Goal: Navigation & Orientation: Find specific page/section

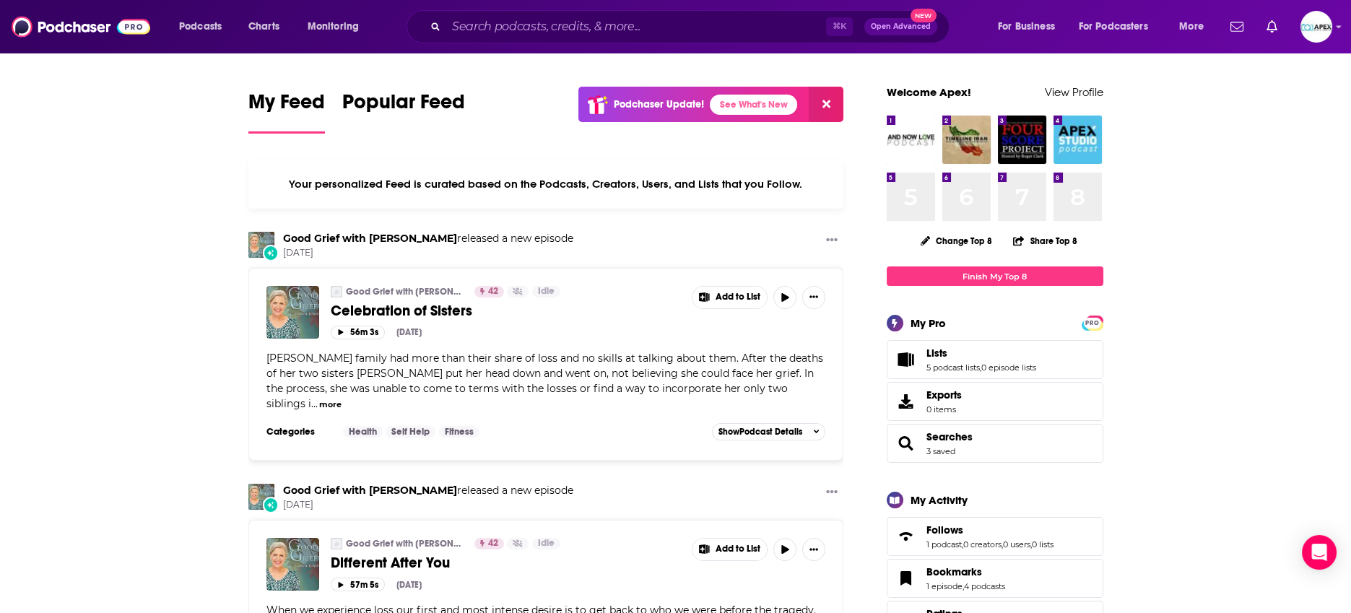
click at [1335, 33] on div "Podcasts Charts Monitoring ⌘ K Open Advanced New For Business For Podcasters Mo…" at bounding box center [675, 26] width 1351 height 53
click at [1339, 29] on icon "Show profile menu" at bounding box center [1339, 26] width 6 height 9
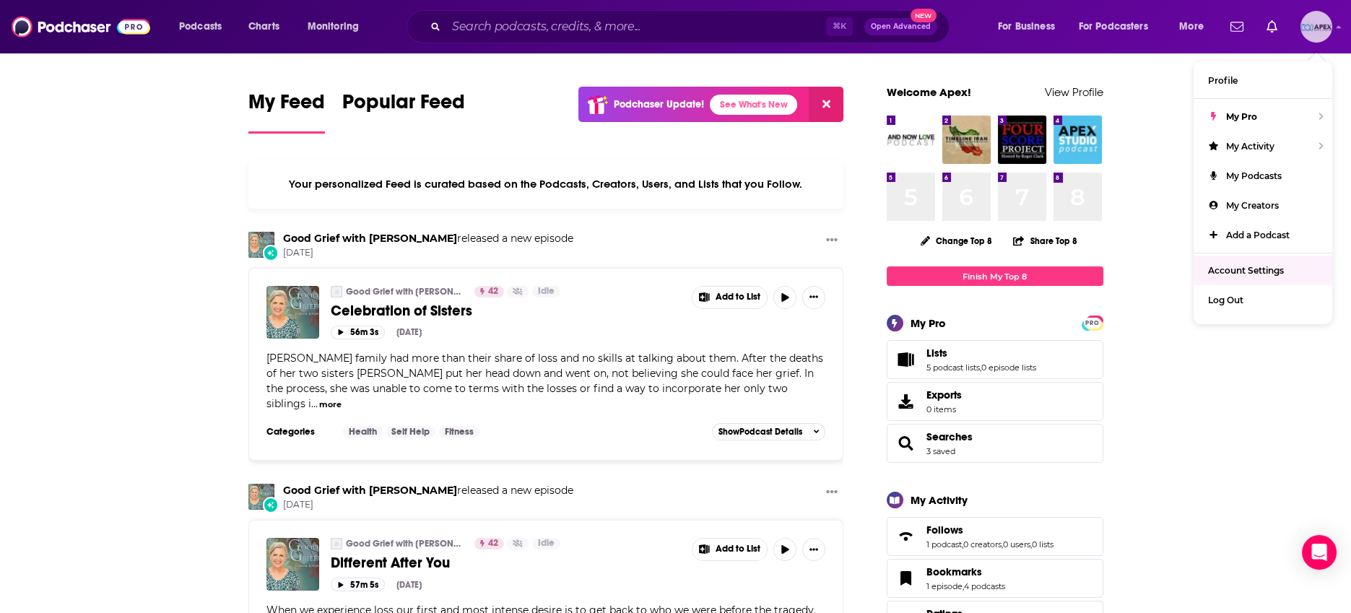
click at [1247, 272] on span "Account Settings" at bounding box center [1246, 270] width 76 height 11
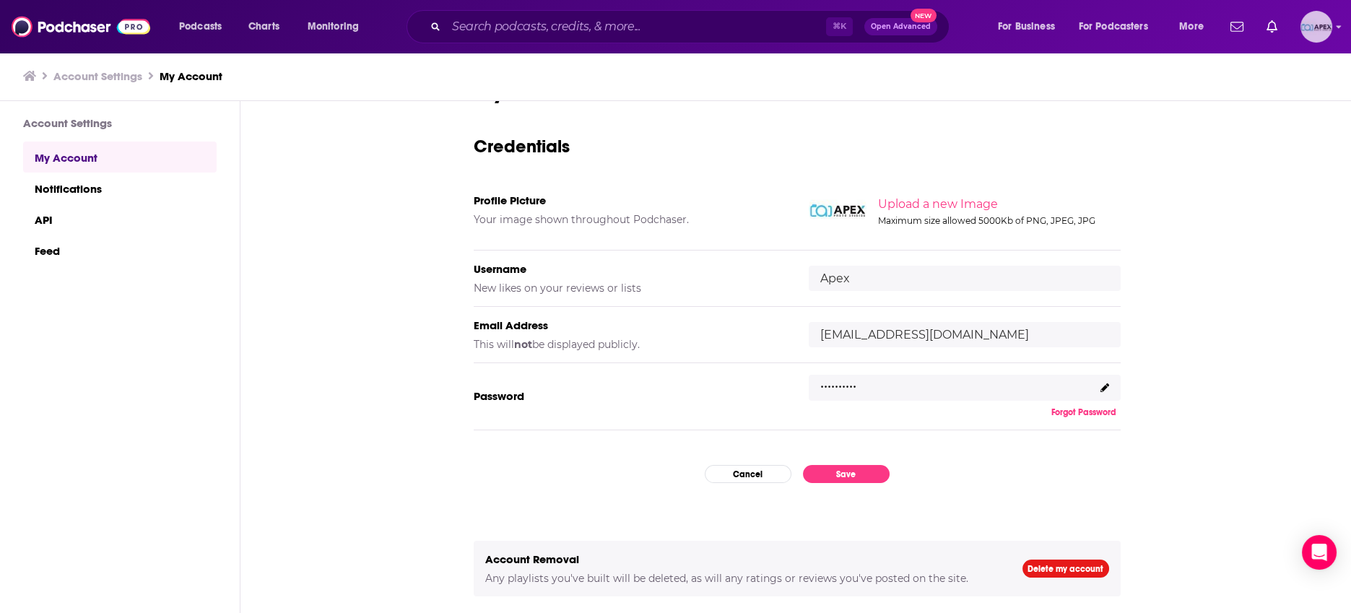
click at [1340, 30] on icon "Show profile menu" at bounding box center [1339, 26] width 6 height 9
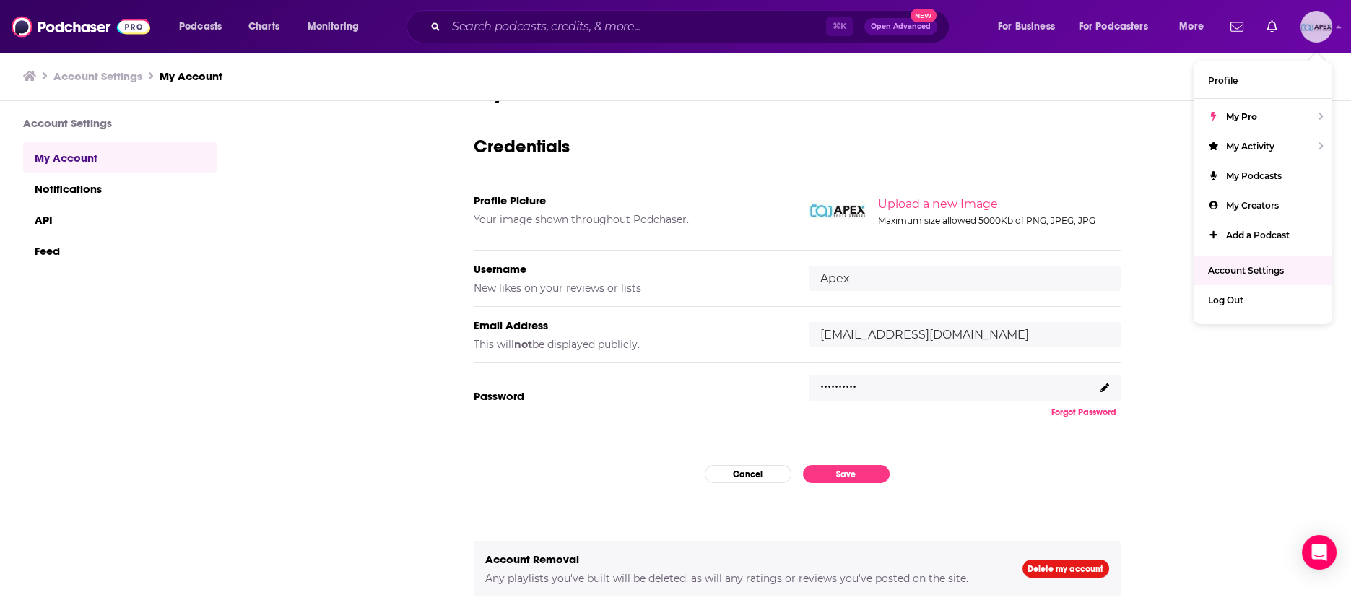
click at [1252, 267] on span "Account Settings" at bounding box center [1246, 270] width 76 height 11
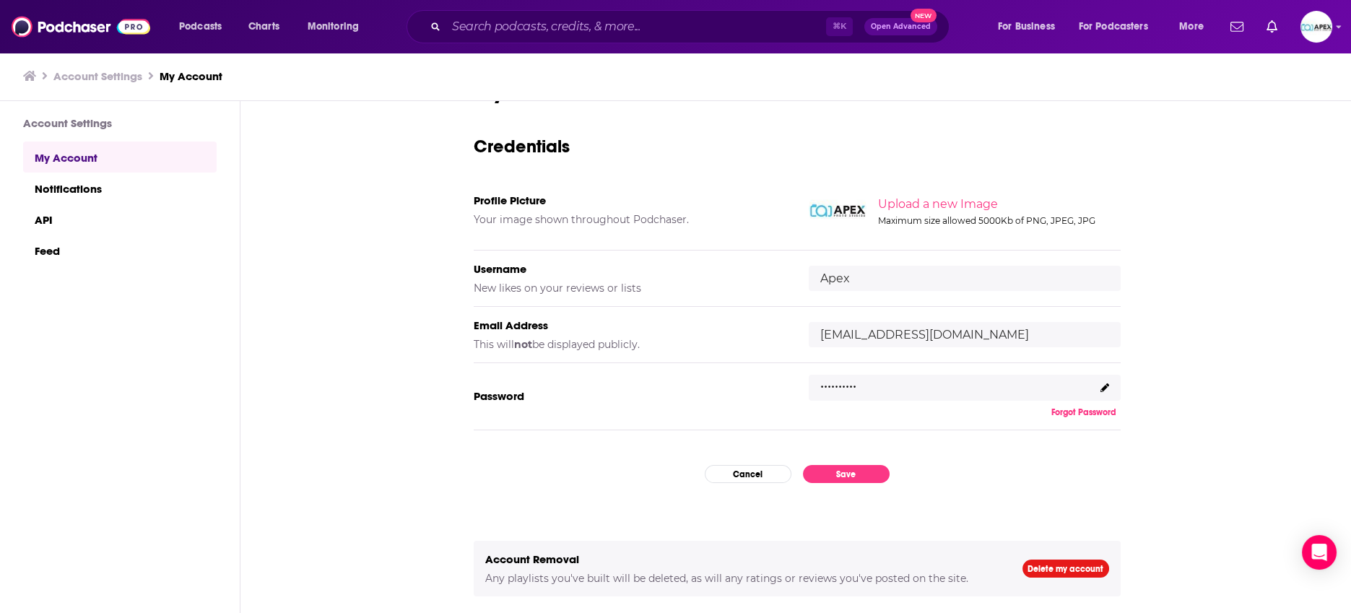
click at [64, 84] on div "Account Settings My Account" at bounding box center [676, 76] width 1353 height 49
click at [69, 75] on h3 "Account Settings" at bounding box center [97, 76] width 89 height 14
click at [25, 74] on icon at bounding box center [29, 76] width 13 height 10
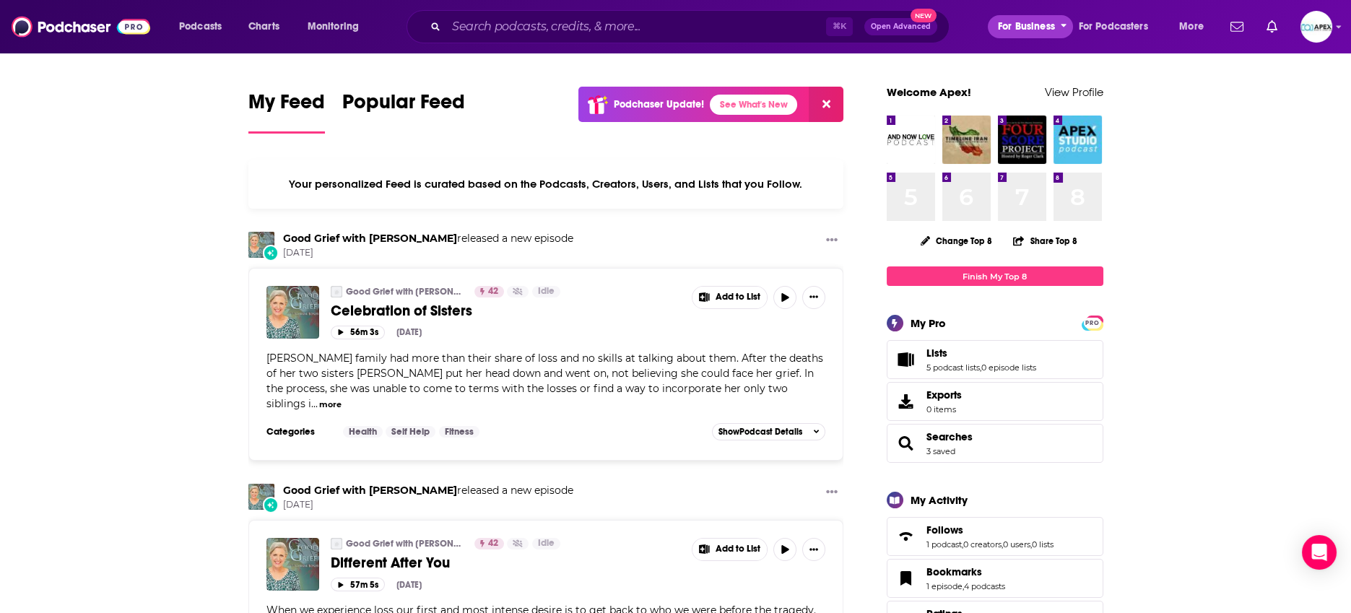
click at [1036, 27] on span "For Business" at bounding box center [1026, 27] width 57 height 20
click at [1194, 27] on span "More" at bounding box center [1191, 27] width 25 height 20
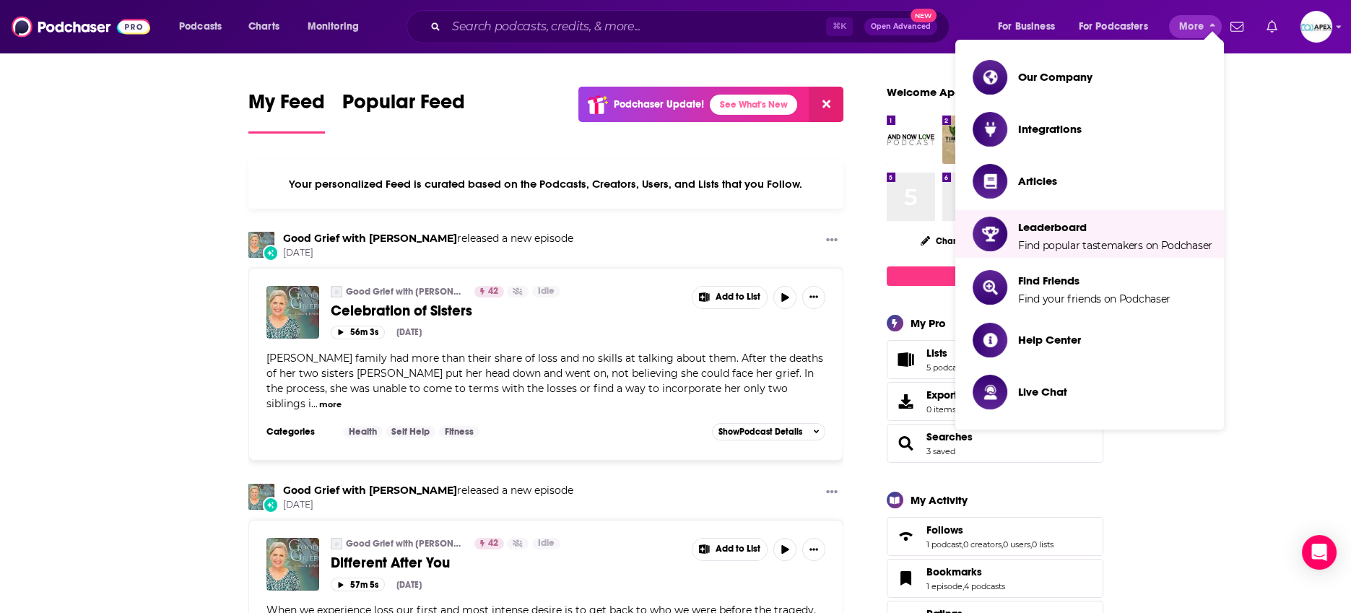
click at [1270, 30] on icon "Show notifications dropdown" at bounding box center [1272, 26] width 11 height 13
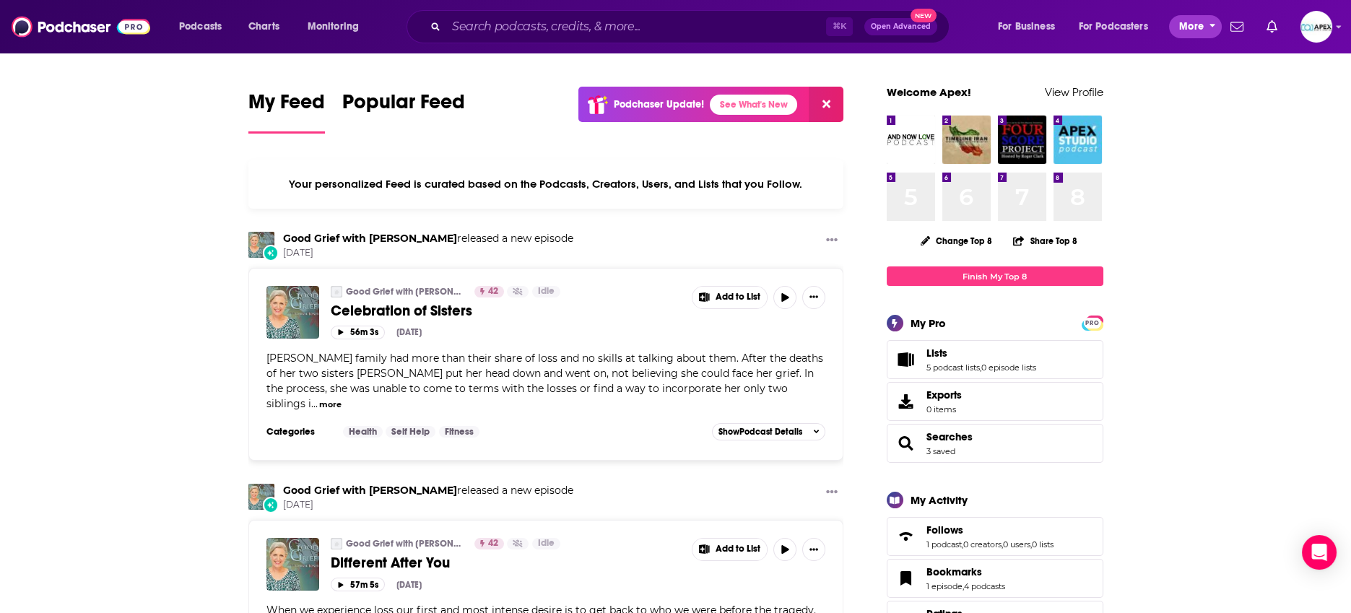
click at [1184, 21] on span "More" at bounding box center [1191, 27] width 25 height 20
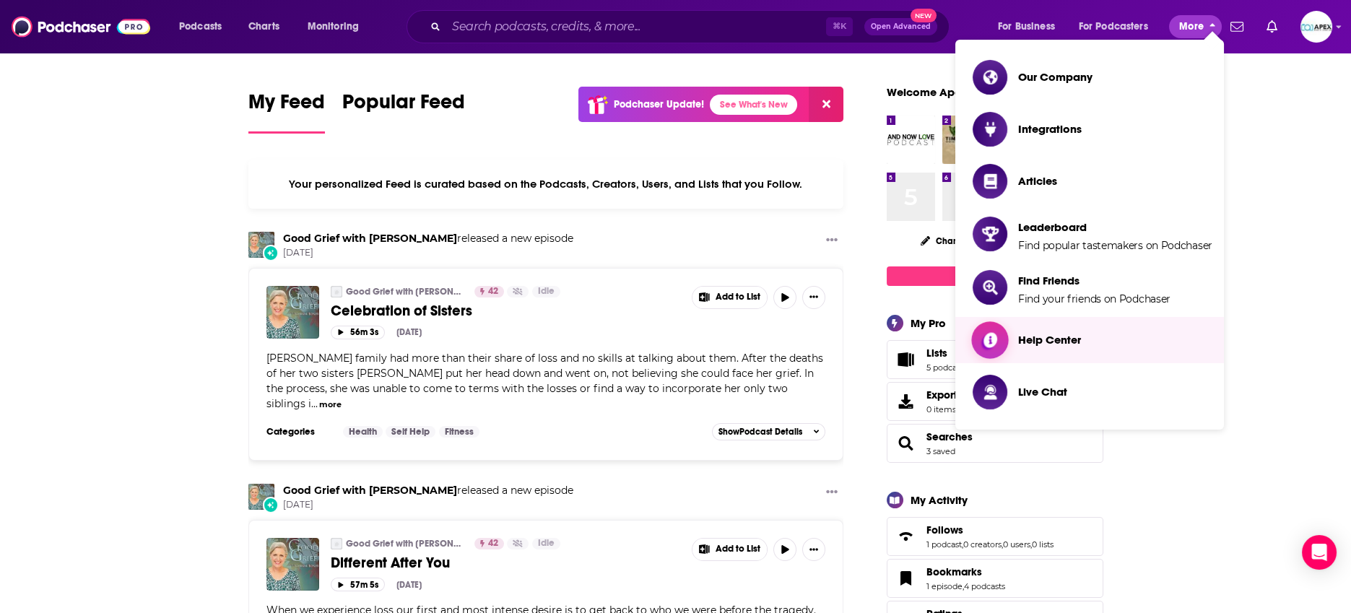
click at [1046, 330] on span "Help Center" at bounding box center [1049, 340] width 63 height 23
